Goal: Information Seeking & Learning: Find specific page/section

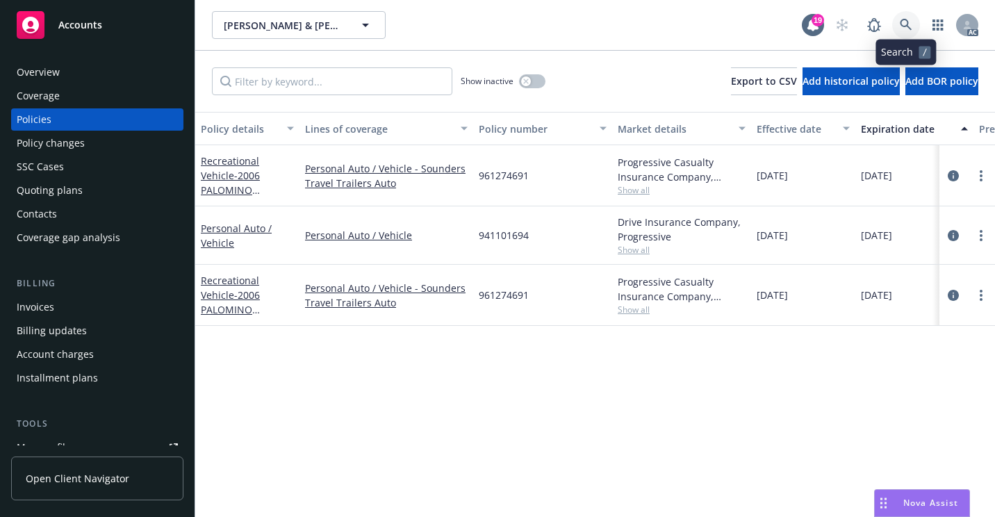
click at [912, 35] on link at bounding box center [906, 25] width 28 height 28
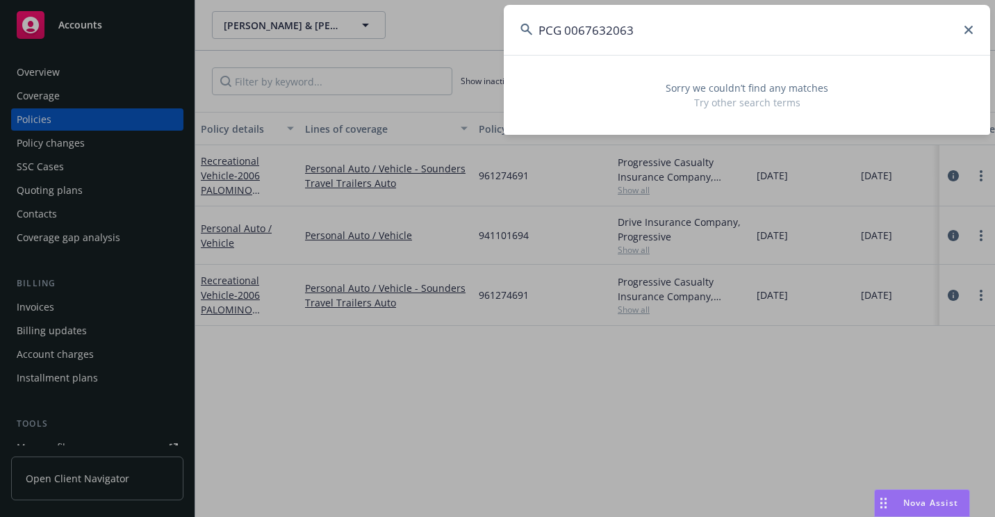
drag, startPoint x: 595, startPoint y: 40, endPoint x: 518, endPoint y: 44, distance: 77.2
click at [518, 44] on input "PCG 0067632063" at bounding box center [747, 30] width 486 height 50
paste input "OA3763048"
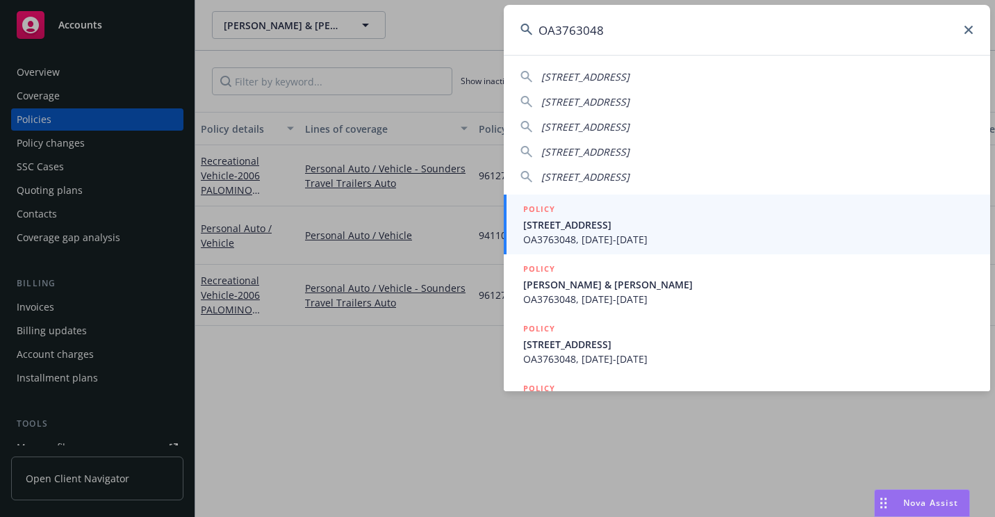
type input "OA3763048"
click at [587, 229] on span "[STREET_ADDRESS]" at bounding box center [748, 224] width 450 height 15
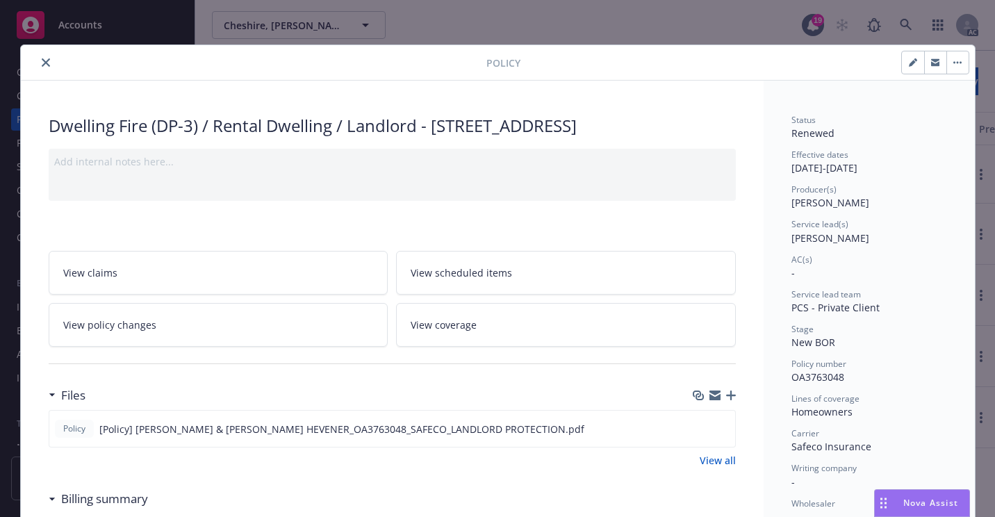
click at [42, 66] on icon "close" at bounding box center [46, 62] width 8 height 8
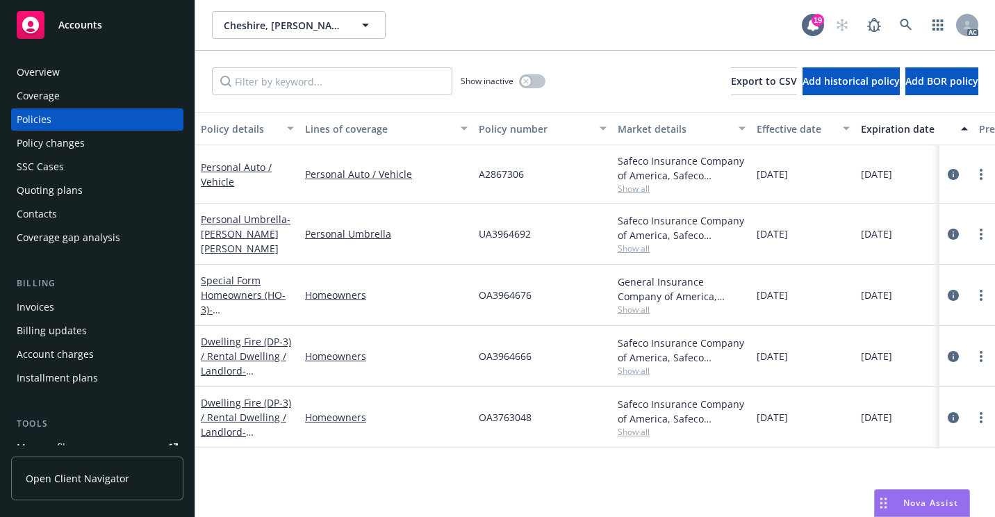
click at [92, 78] on div "Overview" at bounding box center [97, 72] width 161 height 22
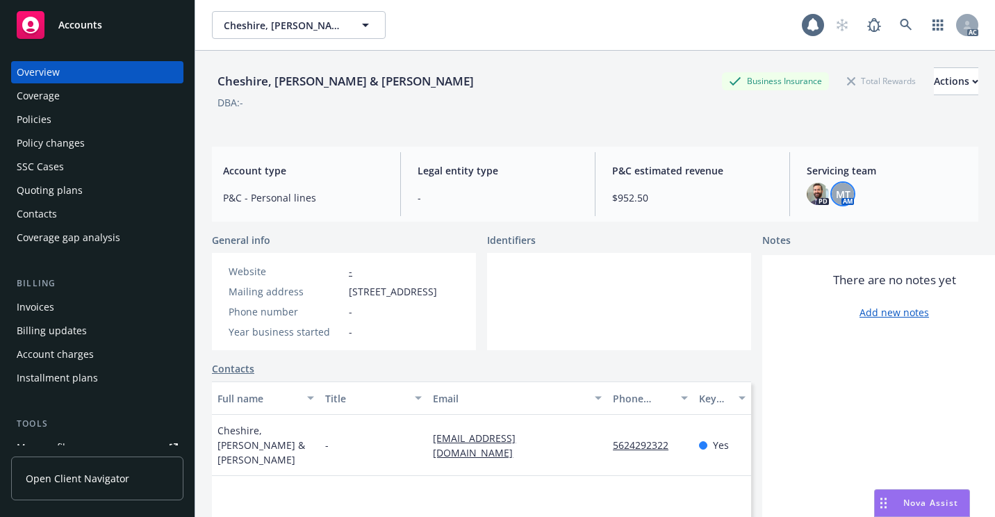
click at [838, 201] on div "MT" at bounding box center [843, 194] width 22 height 22
click at [892, 12] on span at bounding box center [906, 25] width 28 height 28
click at [892, 14] on link at bounding box center [906, 25] width 28 height 28
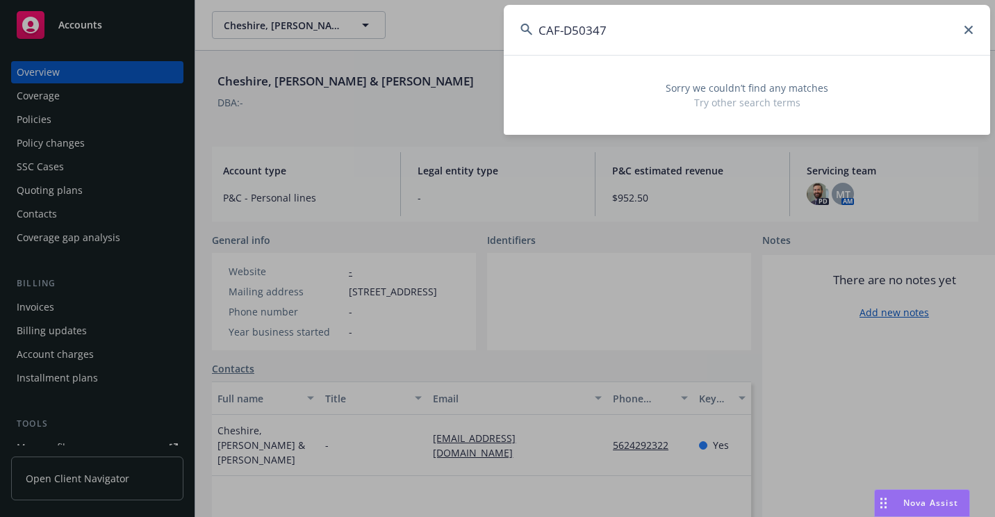
click at [565, 33] on input "CAF-D50347" at bounding box center [747, 30] width 486 height 50
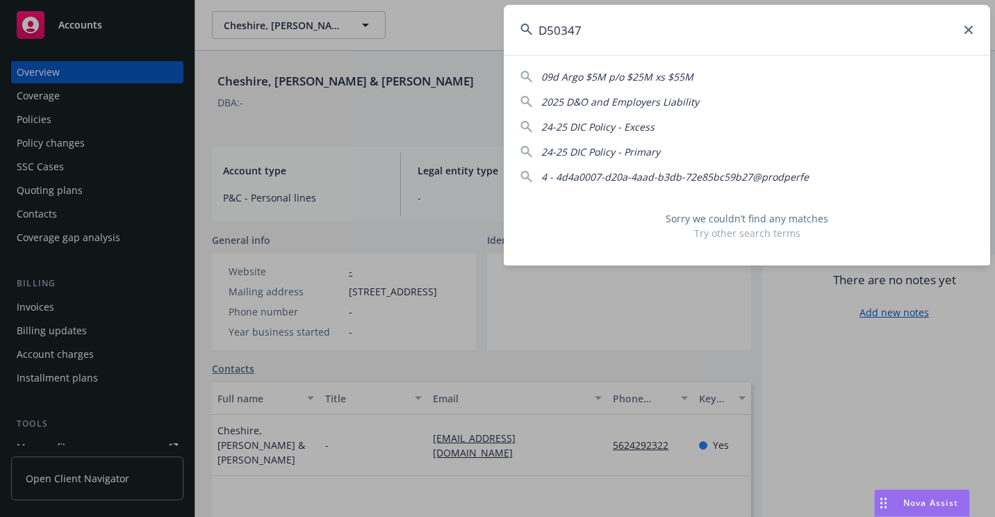
drag, startPoint x: 637, startPoint y: 35, endPoint x: 465, endPoint y: 35, distance: 172.3
click at [465, 35] on div "D50347 09d Argo $5M p/o $25M xs $55M 2025 D&O and Employers Liability 24-25 DIC…" at bounding box center [497, 258] width 995 height 517
paste input "IPFS 1 BAY DRIVE INVESTORS LLC"
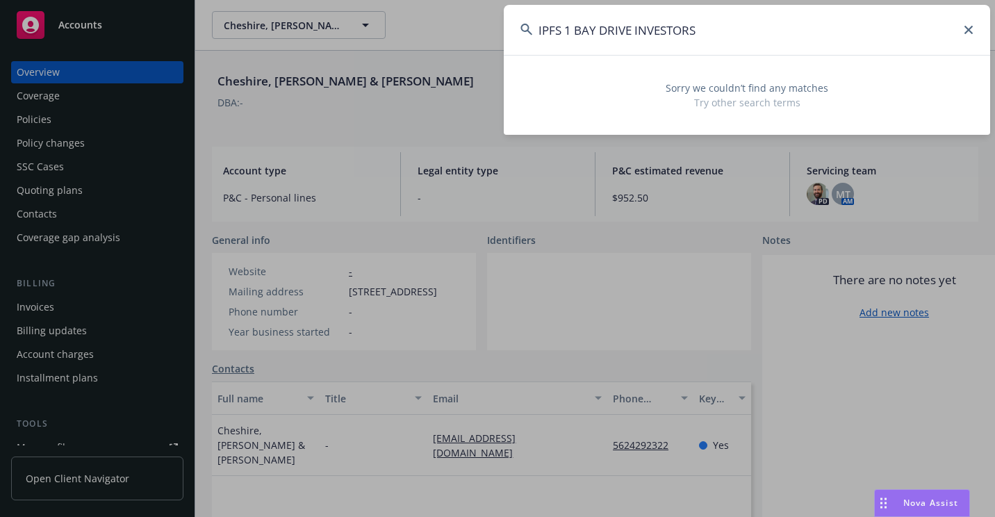
click at [579, 28] on input "IPFS 1 BAY DRIVE INVESTORS" at bounding box center [747, 30] width 486 height 50
click at [565, 33] on input "IPFS BAY DRIVE INVESTORS" at bounding box center [747, 30] width 486 height 50
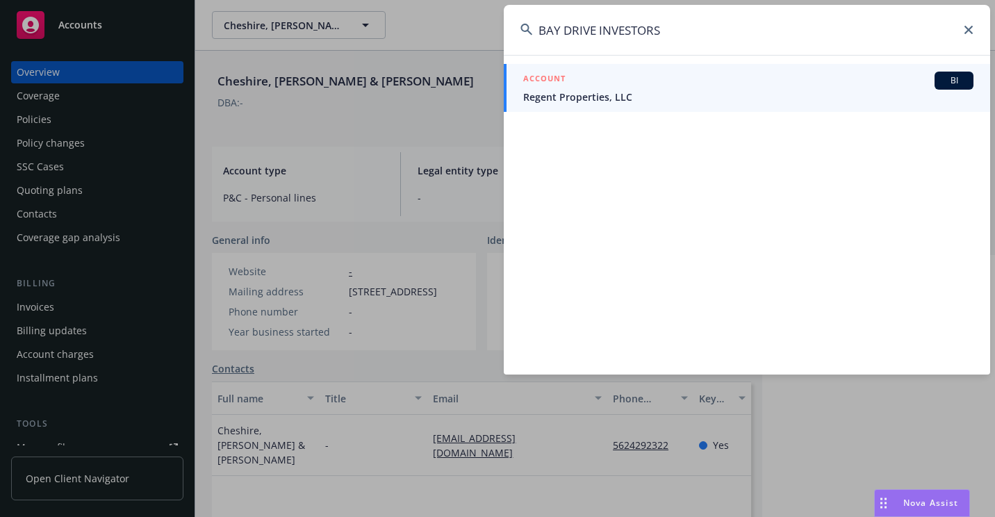
drag, startPoint x: 674, startPoint y: 24, endPoint x: 532, endPoint y: 39, distance: 142.5
click at [532, 39] on input "BAY DRIVE INVESTORS" at bounding box center [747, 30] width 486 height 50
paste input "LLC"
click at [698, 34] on input "BAY DRIVE INVESTORS LLC" at bounding box center [747, 30] width 486 height 50
drag, startPoint x: 649, startPoint y: 47, endPoint x: 533, endPoint y: 66, distance: 116.8
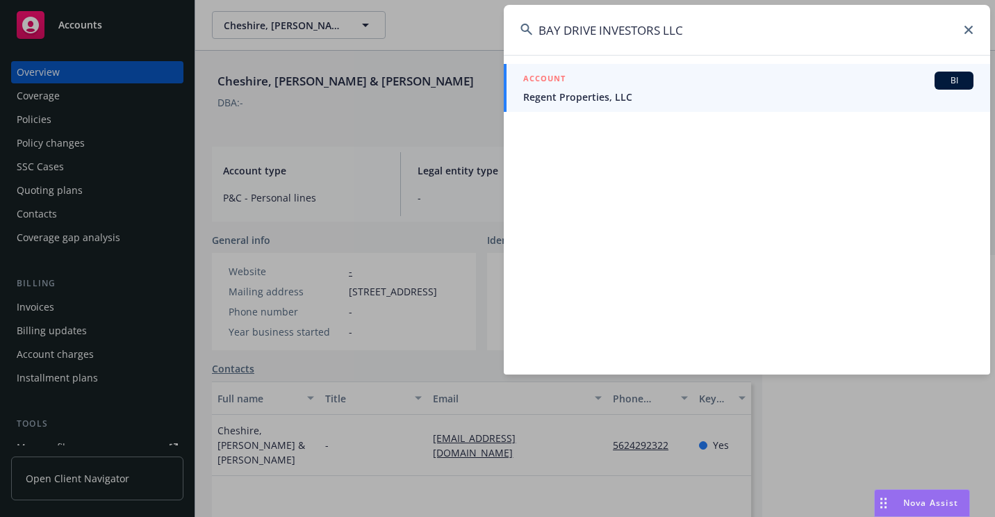
click at [531, 72] on div "BAY DRIVE INVESTORS LLC ACCOUNT BI Regent Properties, LLC" at bounding box center [747, 190] width 486 height 370
paste input "995999608 203 1"
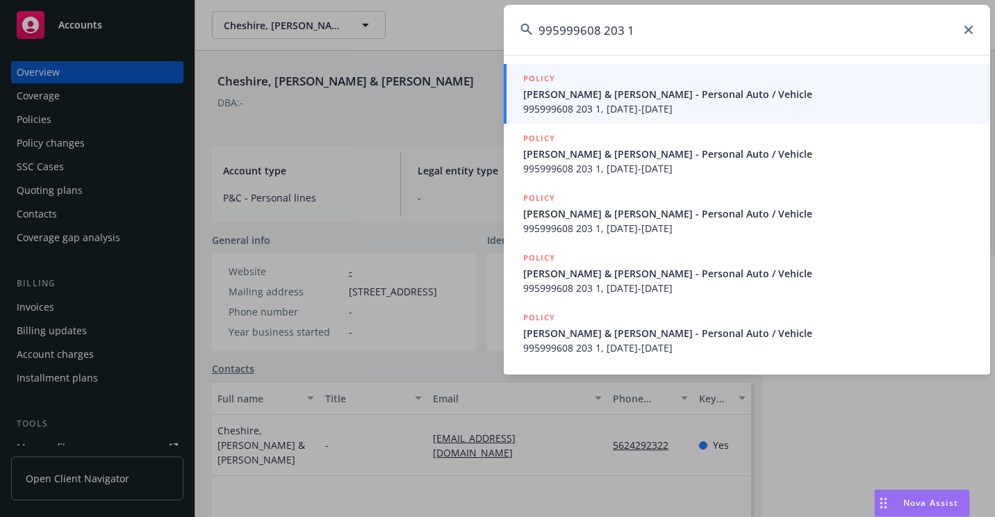
type input "995999608 203 1"
click at [597, 99] on span "[PERSON_NAME] & [PERSON_NAME] - Personal Auto / Vehicle" at bounding box center [748, 94] width 450 height 15
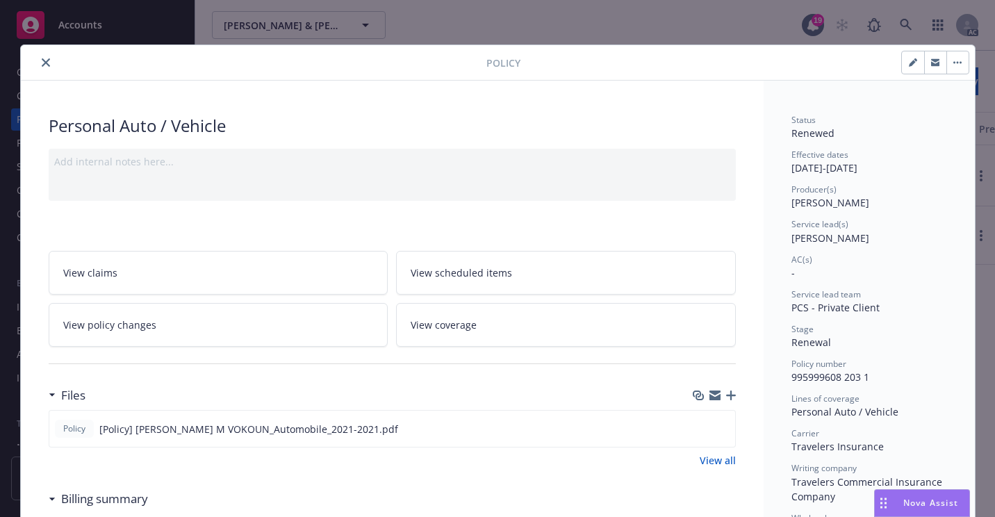
click at [42, 62] on icon "close" at bounding box center [46, 62] width 8 height 8
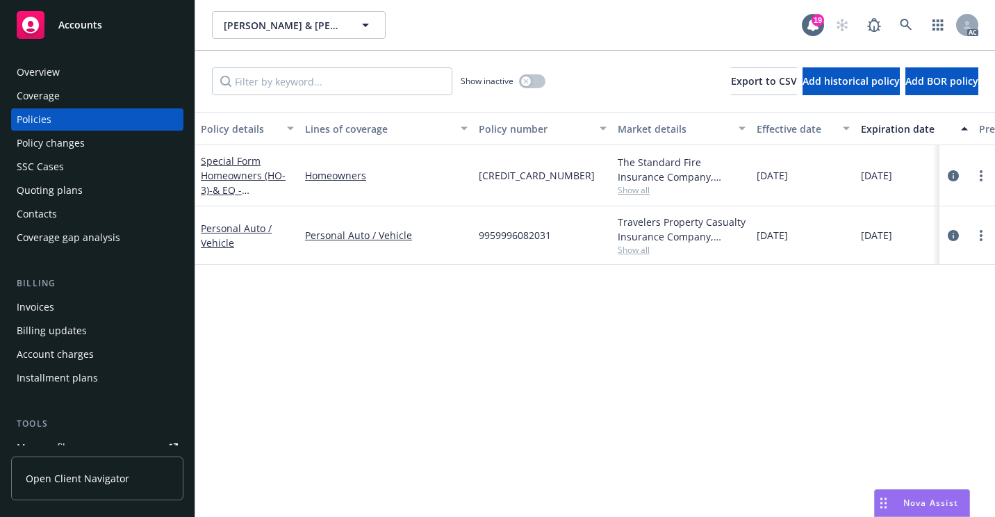
click at [90, 74] on div "Overview" at bounding box center [97, 72] width 161 height 22
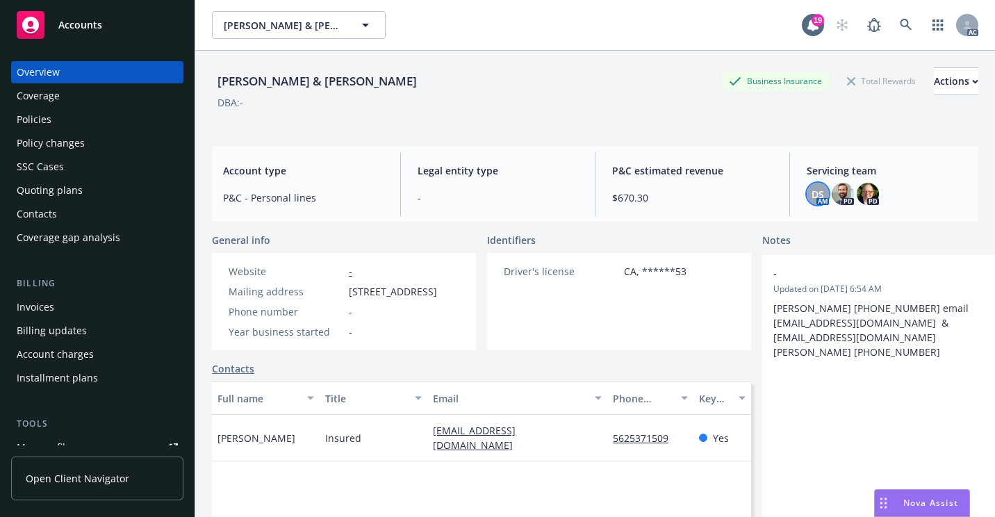
click at [813, 193] on span "DS" at bounding box center [817, 194] width 13 height 15
click at [892, 15] on link at bounding box center [906, 25] width 28 height 28
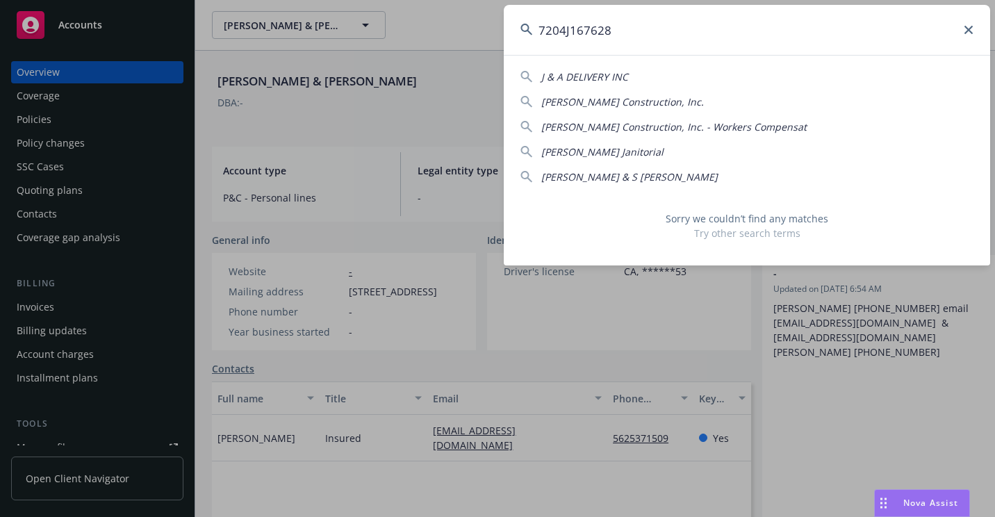
click at [570, 35] on input "7204J167628" at bounding box center [747, 30] width 486 height 50
drag, startPoint x: 579, startPoint y: 38, endPoint x: 511, endPoint y: 47, distance: 68.7
click at [510, 50] on input "7204J 167628" at bounding box center [747, 30] width 486 height 50
paste input "609705192-633-1"
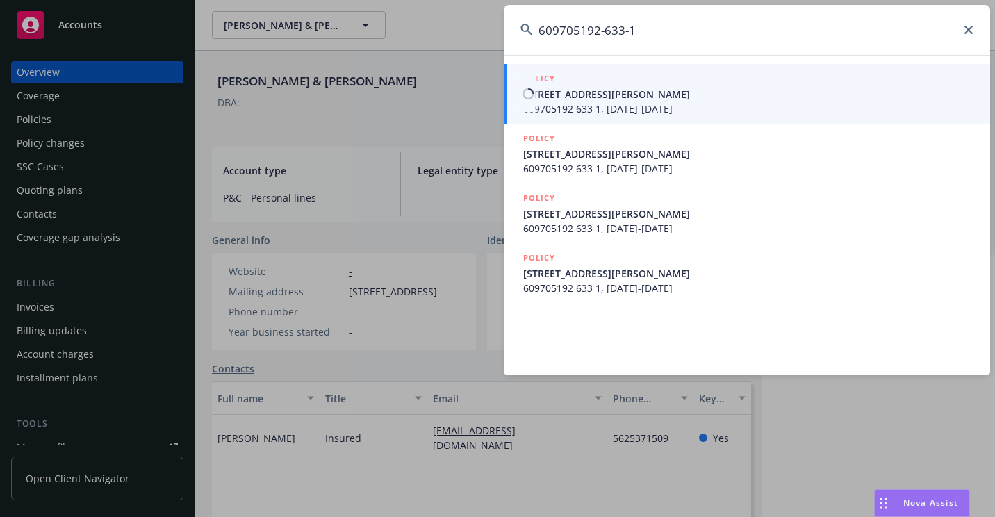
type input "609705192-633-1"
click at [588, 88] on span "[STREET_ADDRESS][PERSON_NAME]" at bounding box center [748, 94] width 450 height 15
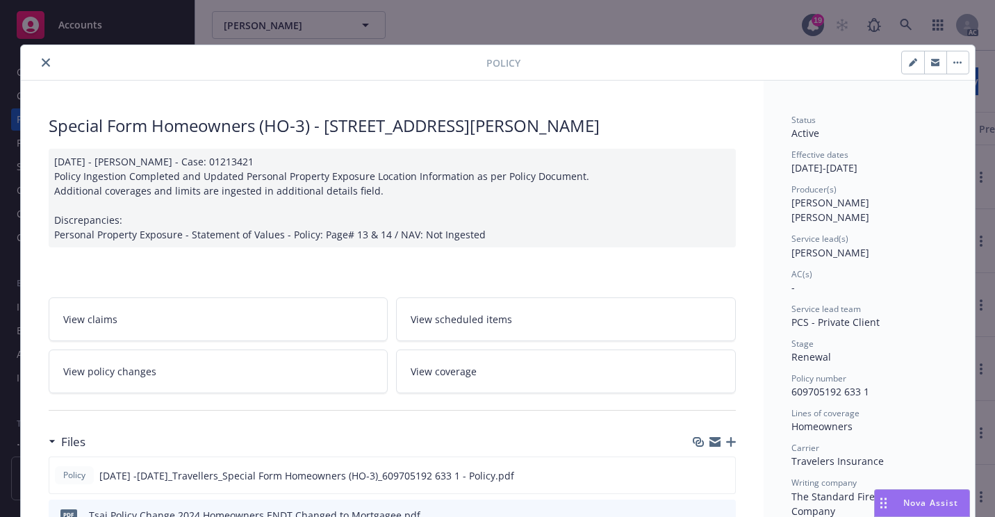
click at [42, 63] on icon "close" at bounding box center [46, 62] width 8 height 8
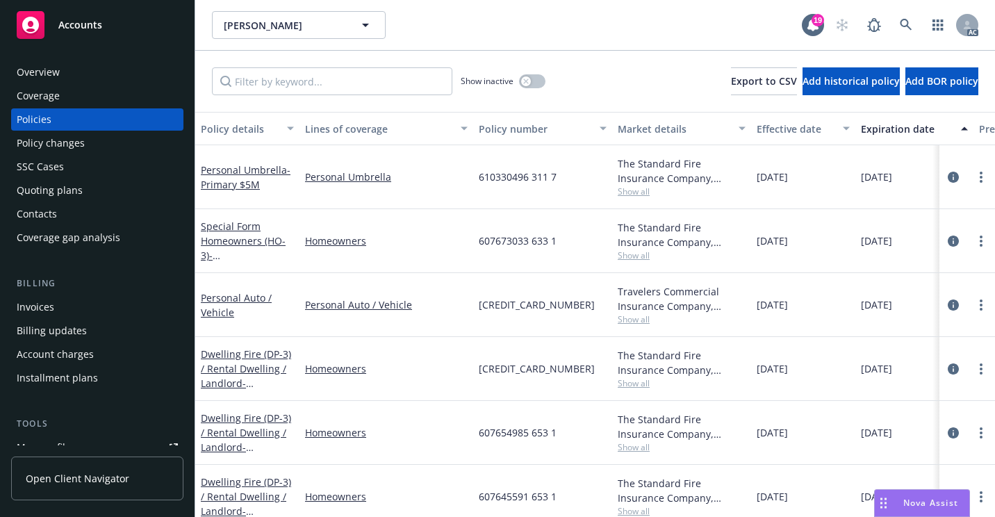
click at [110, 72] on div "Overview" at bounding box center [97, 72] width 161 height 22
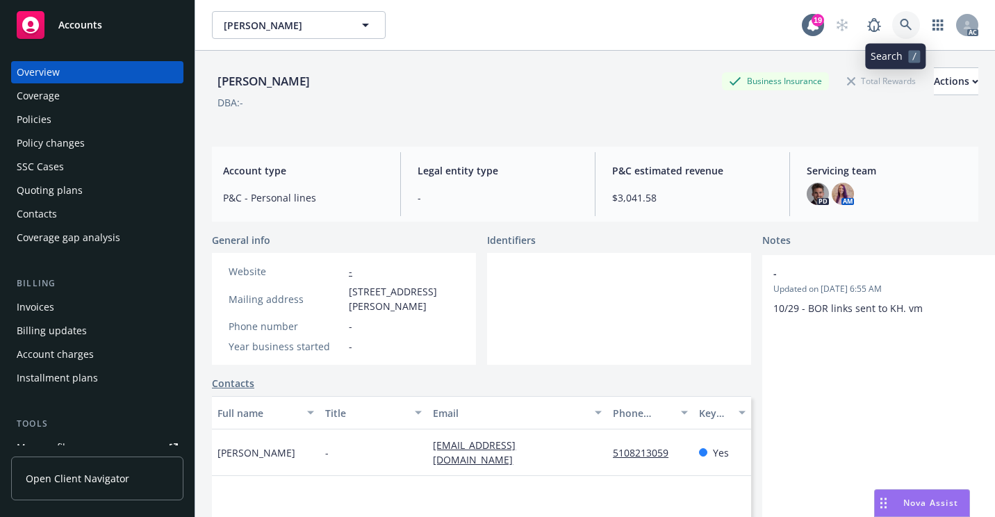
click at [893, 14] on link at bounding box center [906, 25] width 28 height 28
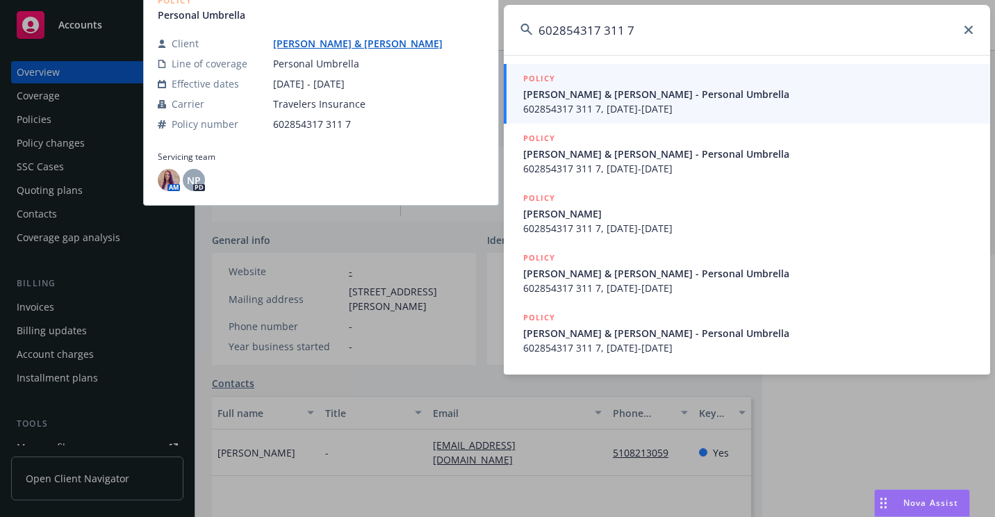
type input "602854317 311 7"
click at [575, 114] on span "602854317 311 7, [DATE]-[DATE]" at bounding box center [748, 108] width 450 height 15
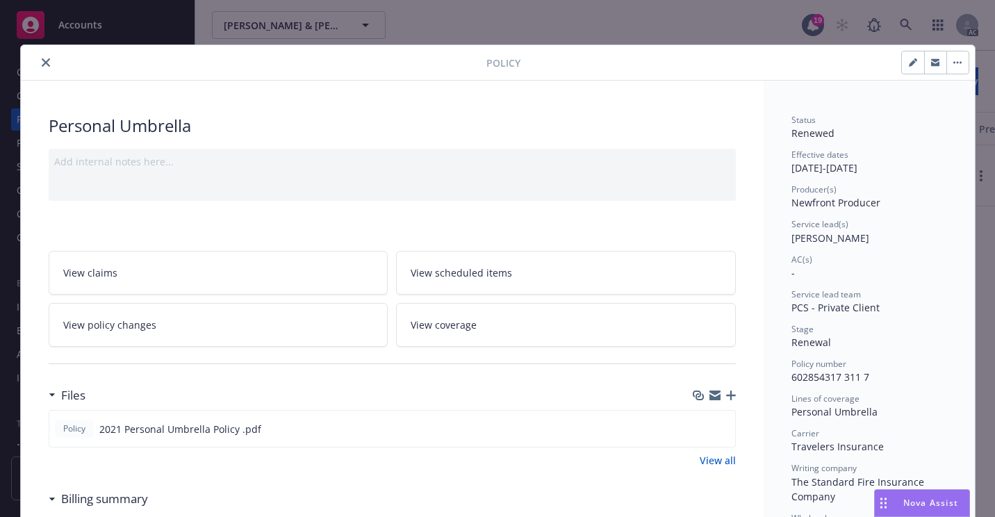
click at [38, 67] on button "close" at bounding box center [46, 62] width 17 height 17
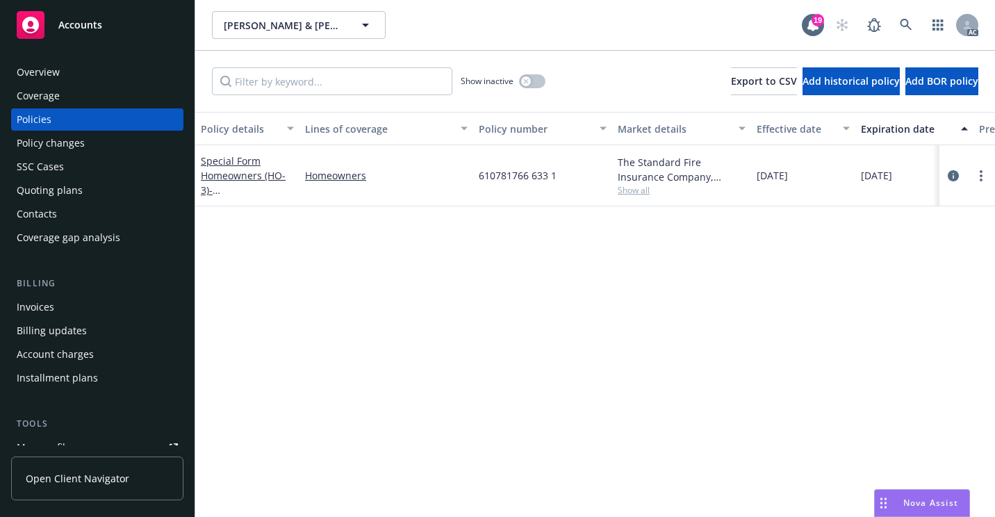
click at [92, 169] on div "SSC Cases" at bounding box center [97, 167] width 161 height 22
click at [33, 161] on div "SSC Cases" at bounding box center [40, 167] width 47 height 22
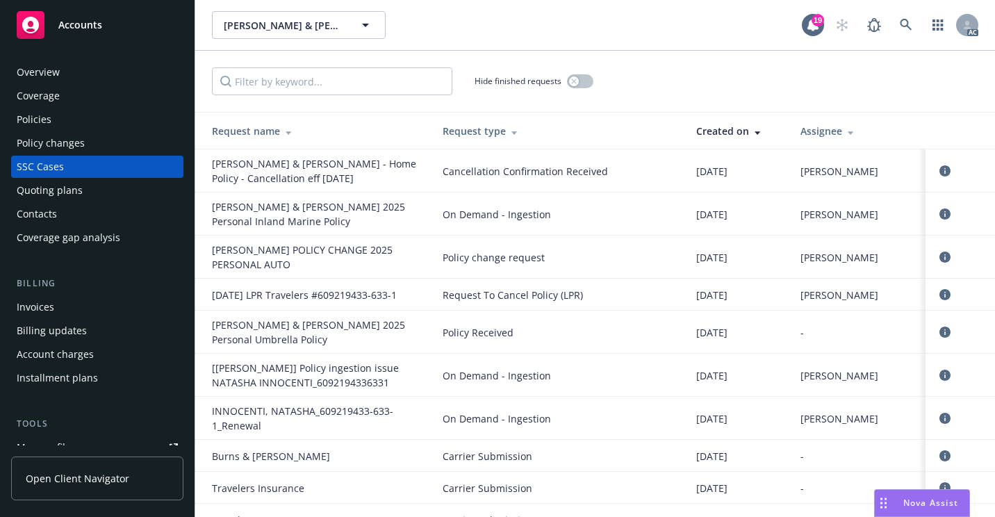
click at [691, 81] on div "Hide finished requests" at bounding box center [595, 81] width 766 height 28
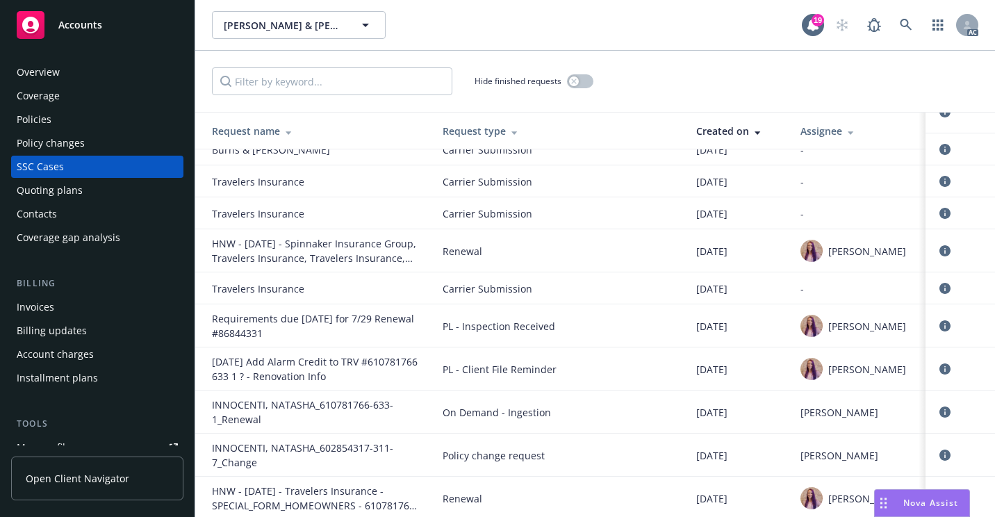
scroll to position [4089, 0]
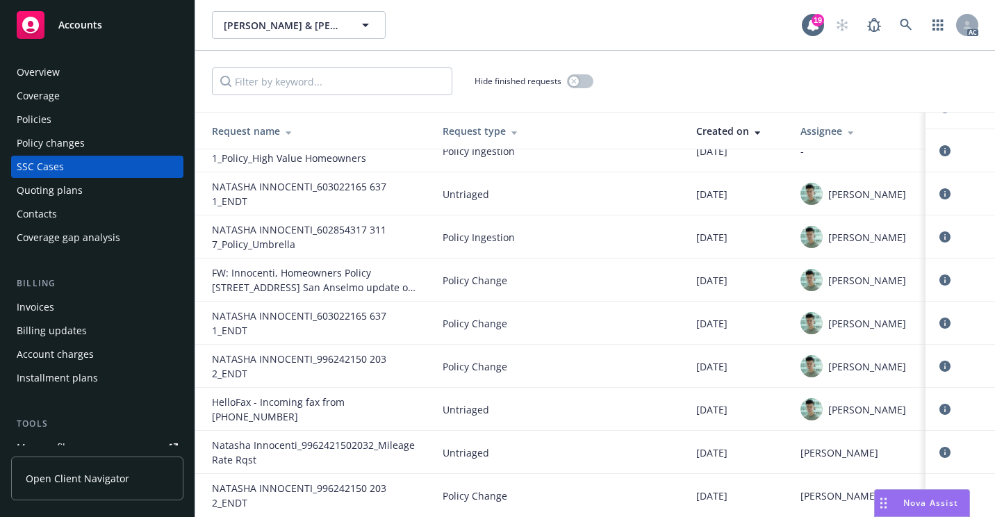
drag, startPoint x: 94, startPoint y: 78, endPoint x: 108, endPoint y: 77, distance: 13.9
click at [94, 77] on div "Overview" at bounding box center [97, 72] width 161 height 22
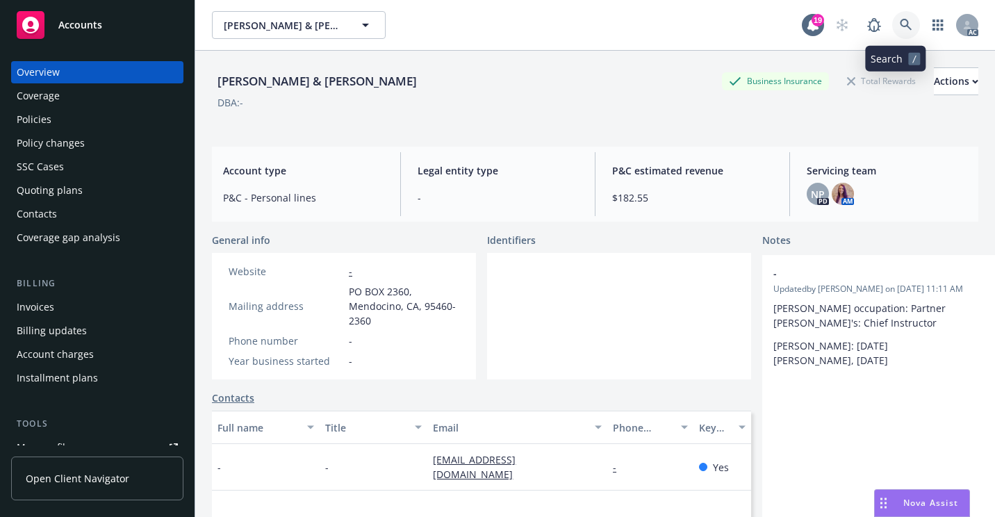
click at [900, 21] on icon at bounding box center [906, 25] width 13 height 13
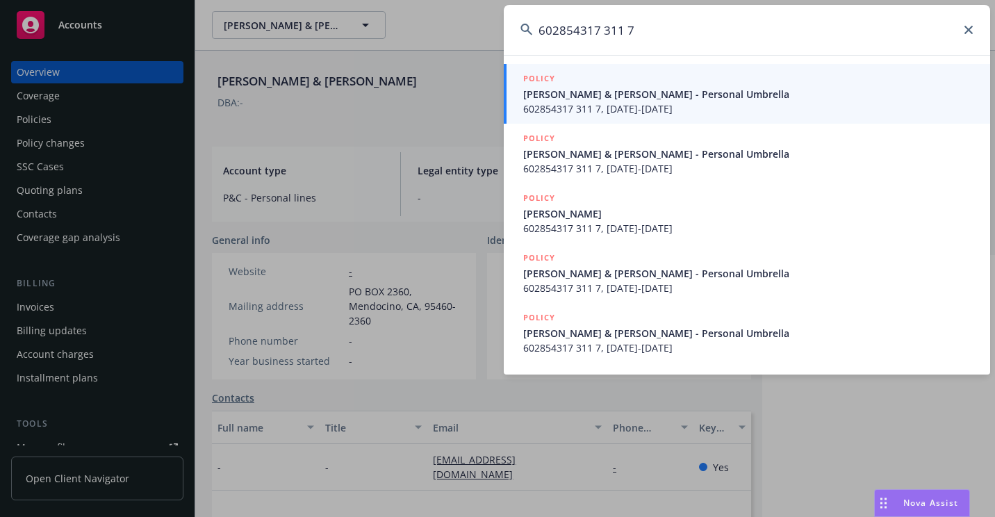
type input "602854317 311 7"
click at [576, 108] on span "602854317 311 7, [DATE]-[DATE]" at bounding box center [748, 108] width 450 height 15
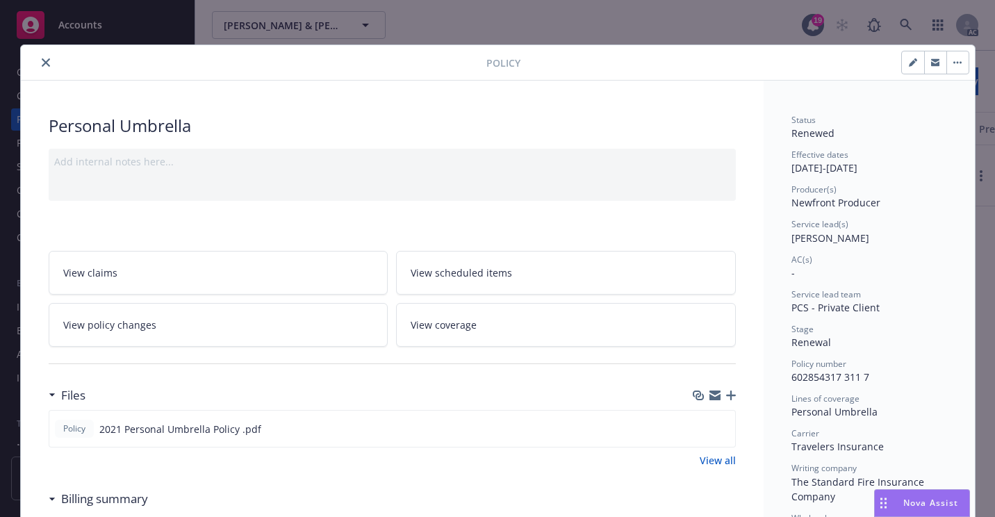
click at [42, 63] on icon "close" at bounding box center [46, 62] width 8 height 8
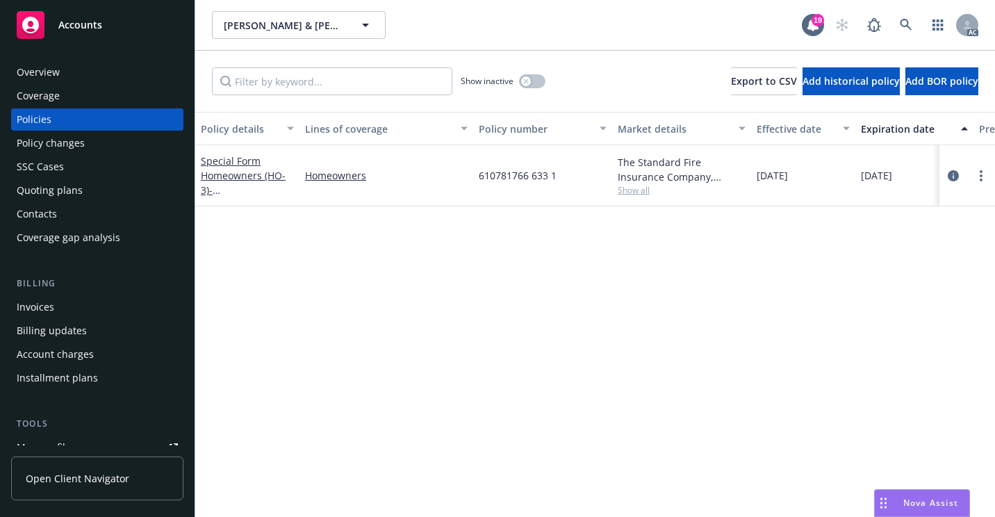
click at [103, 79] on div "Overview" at bounding box center [97, 72] width 161 height 22
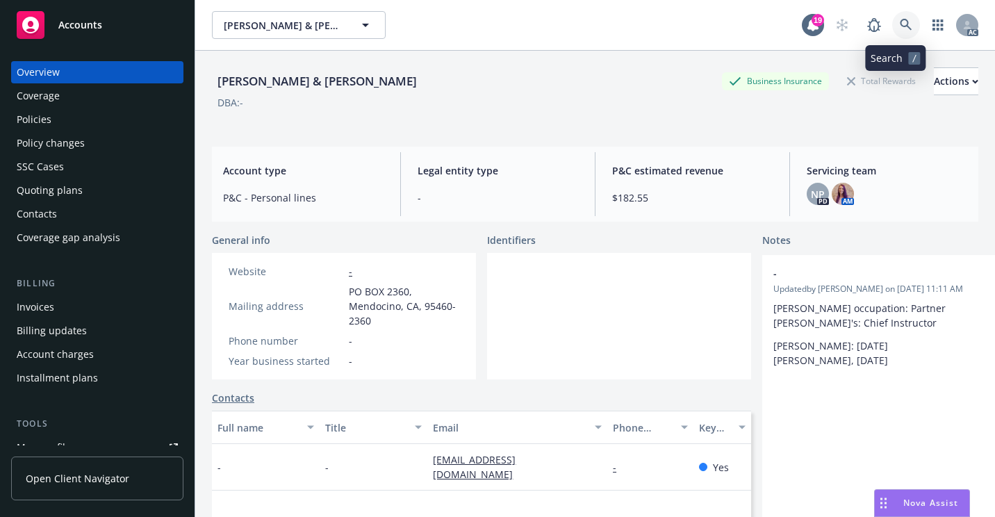
click at [892, 21] on link at bounding box center [906, 25] width 28 height 28
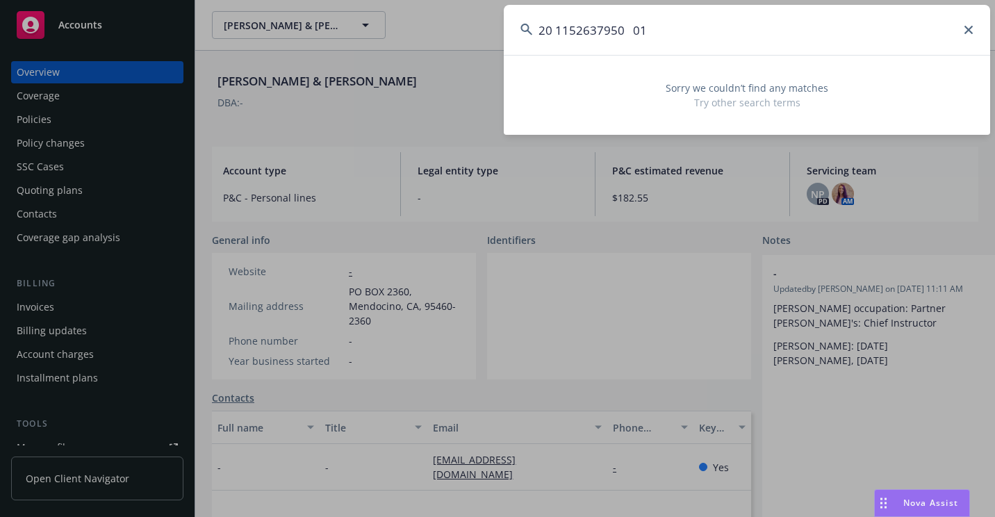
type input "20 1152637950 01"
click at [972, 38] on input "20 1152637950 01" at bounding box center [747, 30] width 486 height 50
click at [972, 30] on icon at bounding box center [968, 30] width 8 height 8
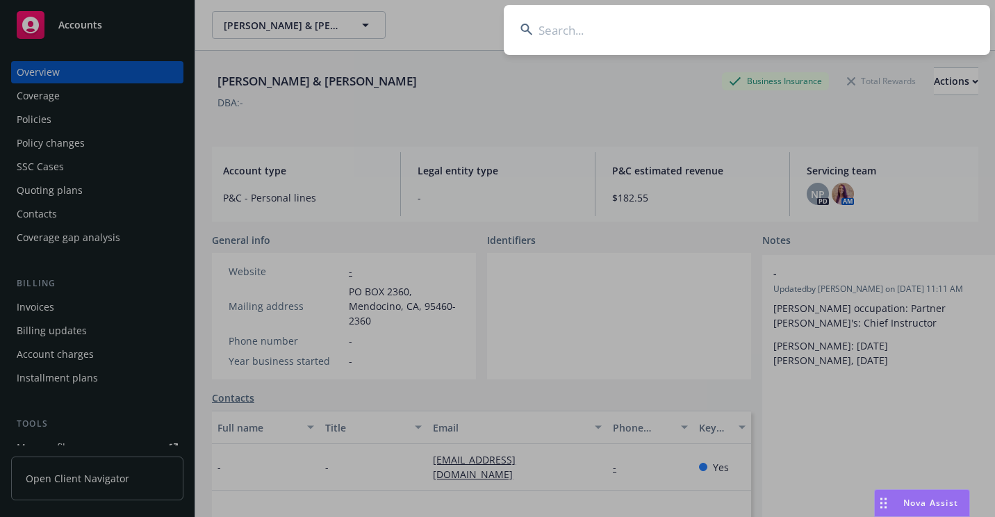
click at [639, 39] on input at bounding box center [747, 30] width 486 height 50
paste input "09115200500905"
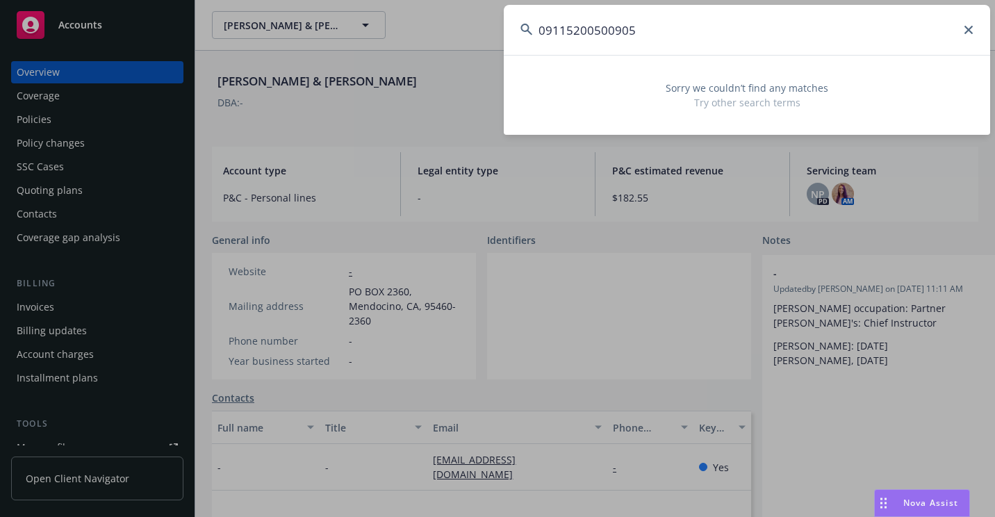
drag, startPoint x: 654, startPoint y: 31, endPoint x: 430, endPoint y: 44, distance: 224.1
click at [430, 44] on div "09115200500905 Sorry we couldn’t find any matches Try other search terms" at bounding box center [497, 258] width 995 height 517
paste input "268094837"
drag, startPoint x: 727, startPoint y: 36, endPoint x: 497, endPoint y: 32, distance: 230.7
click at [497, 32] on div "268094837 Sorry we couldn’t find any matches Try other search terms" at bounding box center [497, 258] width 995 height 517
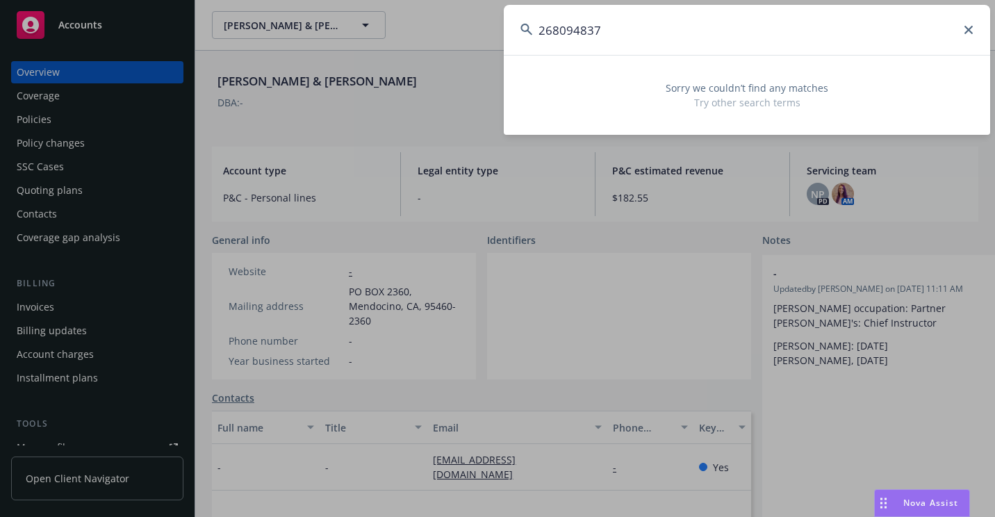
paste input "7204HR14117"
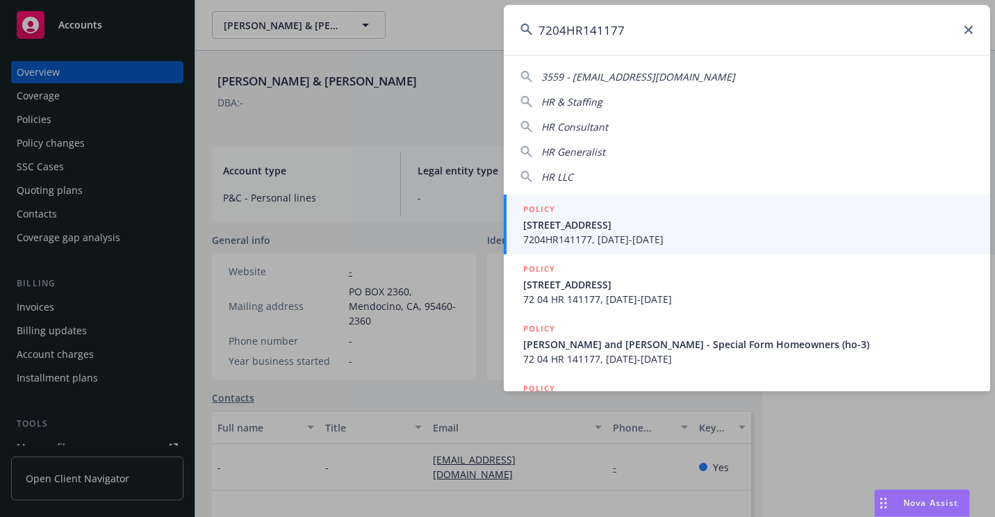
type input "7204HR141177"
click at [547, 218] on span "[STREET_ADDRESS]" at bounding box center [748, 224] width 450 height 15
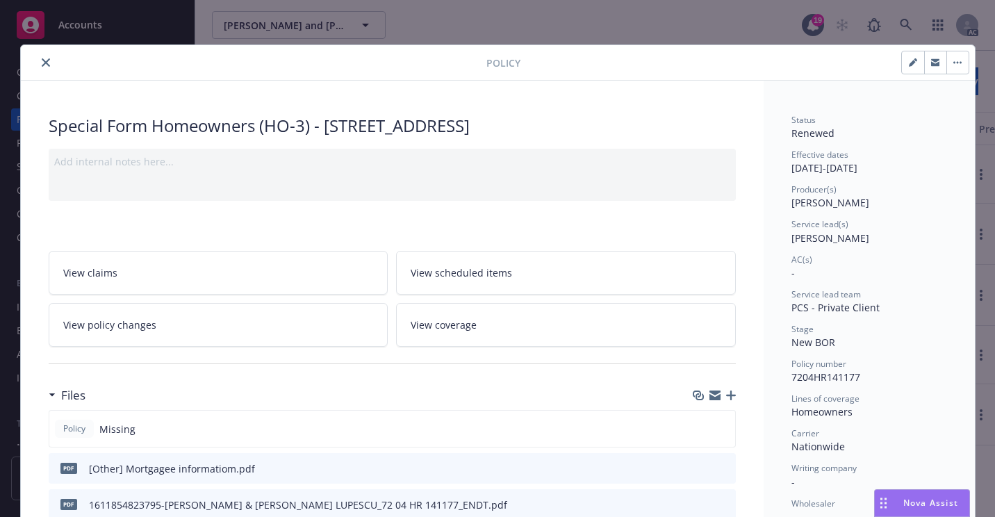
click at [42, 63] on icon "close" at bounding box center [46, 62] width 8 height 8
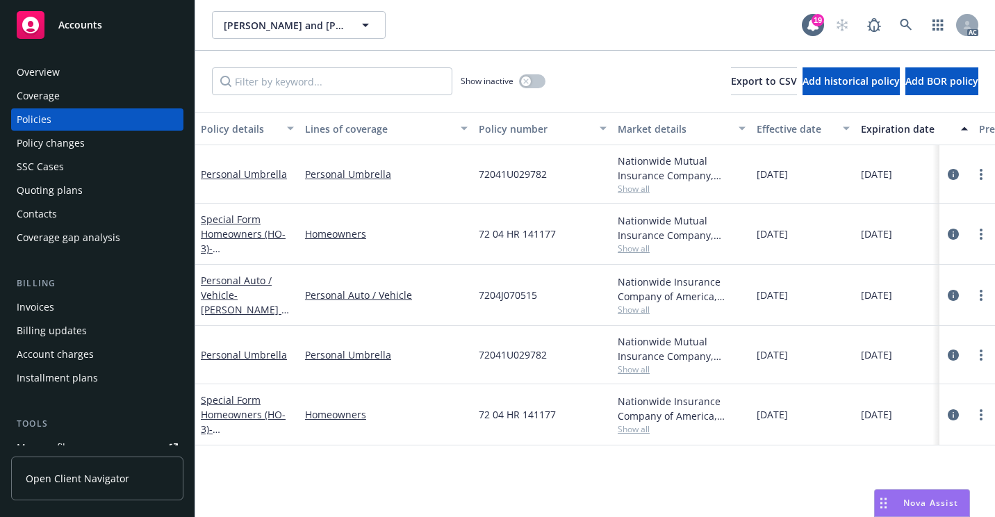
click at [120, 76] on div "Overview" at bounding box center [97, 72] width 161 height 22
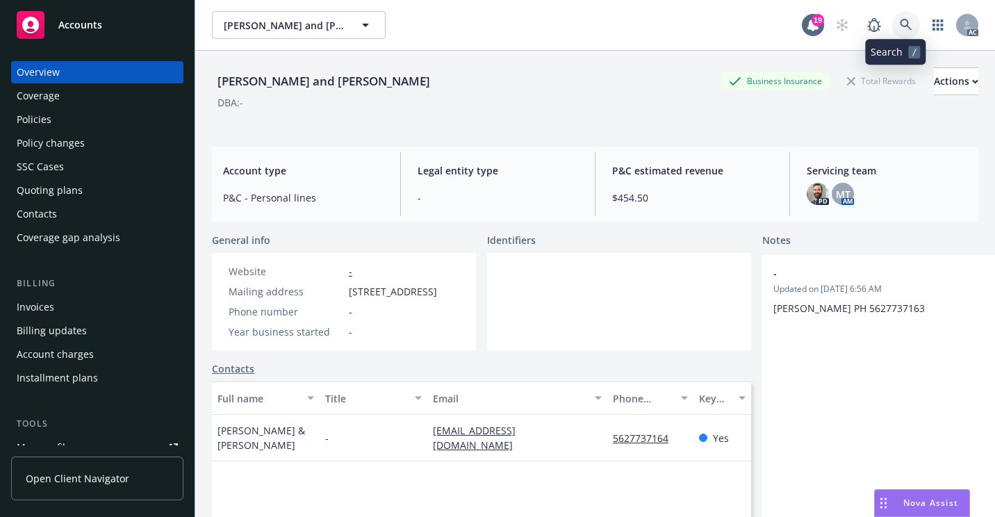
click at [897, 18] on link at bounding box center [906, 25] width 28 height 28
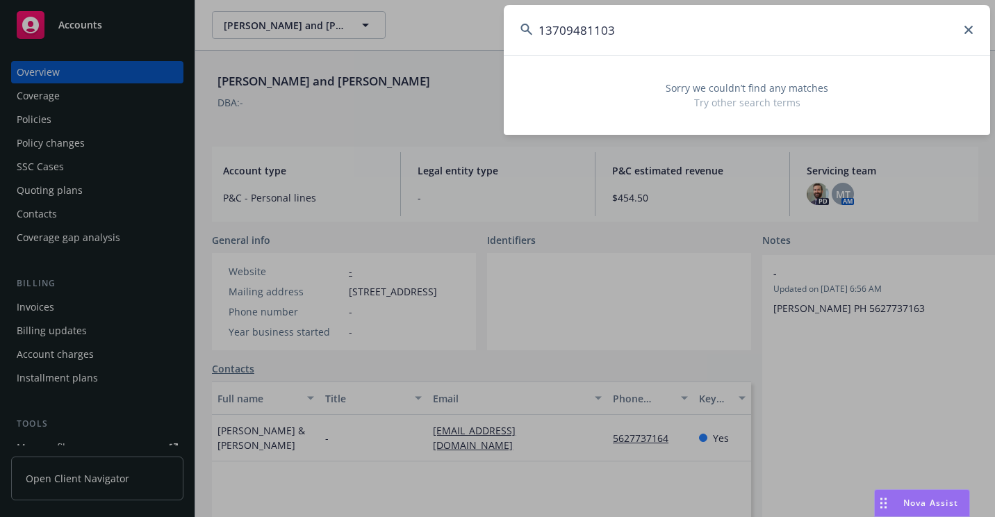
drag, startPoint x: 554, startPoint y: 41, endPoint x: 513, endPoint y: 46, distance: 41.3
click at [513, 46] on input "13709481103" at bounding box center [747, 30] width 486 height 50
paste input "24-210907"
drag, startPoint x: 666, startPoint y: 29, endPoint x: 486, endPoint y: 29, distance: 180.6
click at [486, 30] on div "[US_EMPLOYER_IDENTIFICATION_NUMBER] Sorry we couldn’t find any matches Try othe…" at bounding box center [497, 258] width 995 height 517
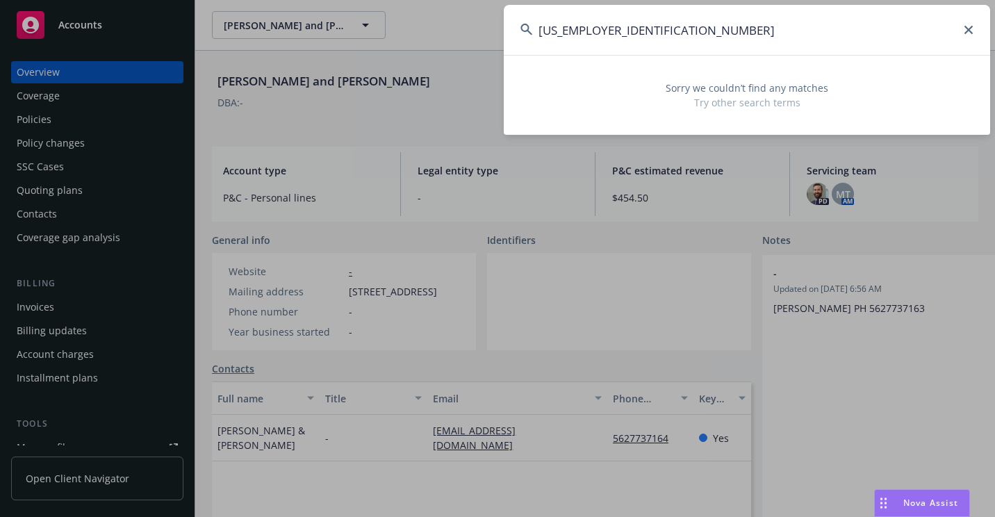
paste input "P4241472502"
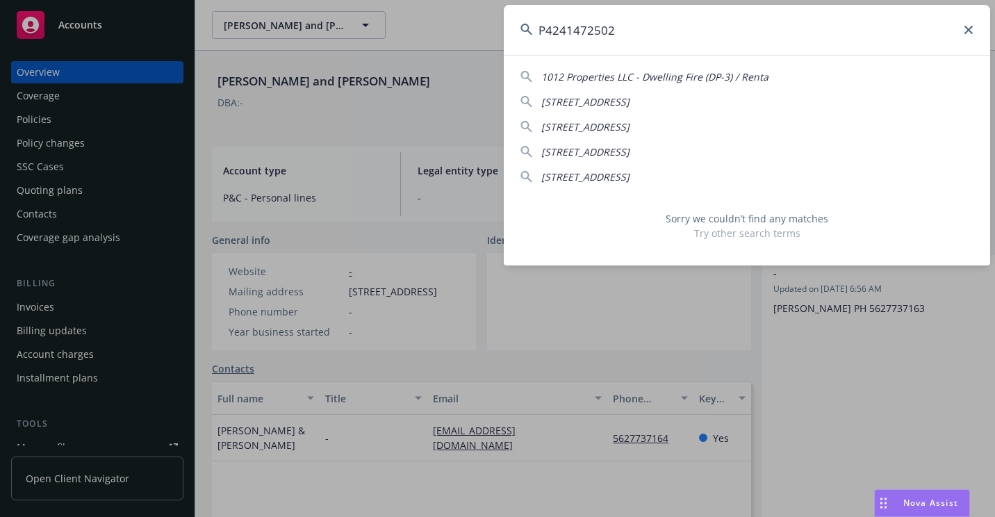
type input "P4241472502"
